Goal: Task Accomplishment & Management: Use online tool/utility

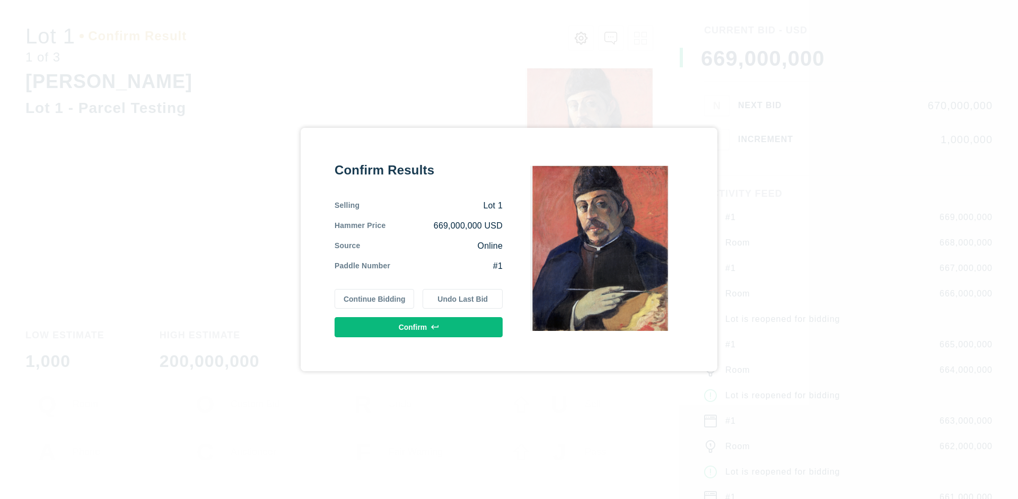
click at [375, 298] on button "Continue Bidding" at bounding box center [374, 299] width 80 height 20
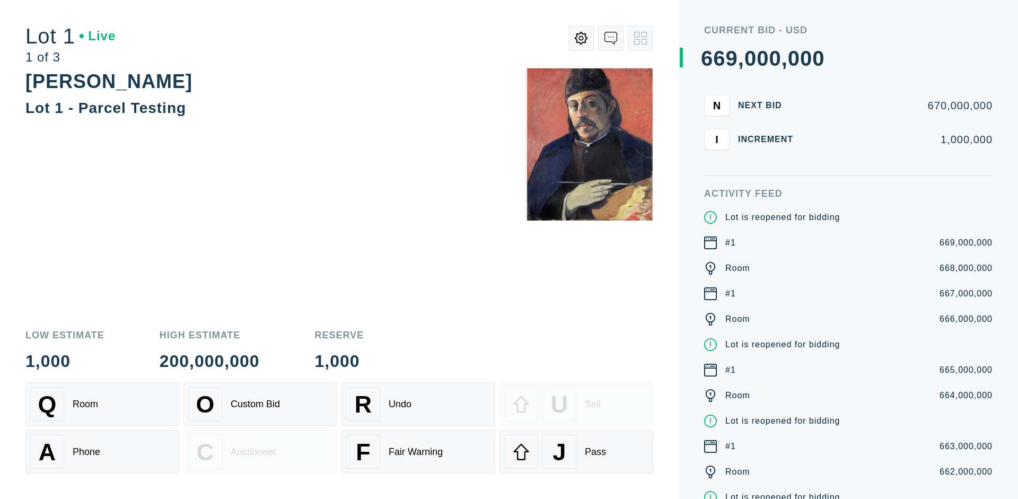
click at [102, 404] on div "Q Room" at bounding box center [102, 404] width 144 height 34
